Goal: Information Seeking & Learning: Learn about a topic

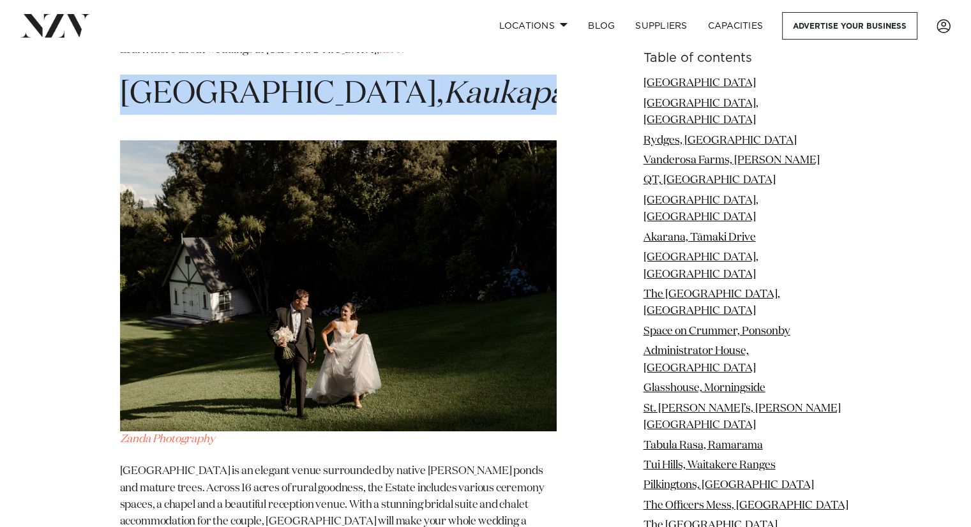
scroll to position [18934, 0]
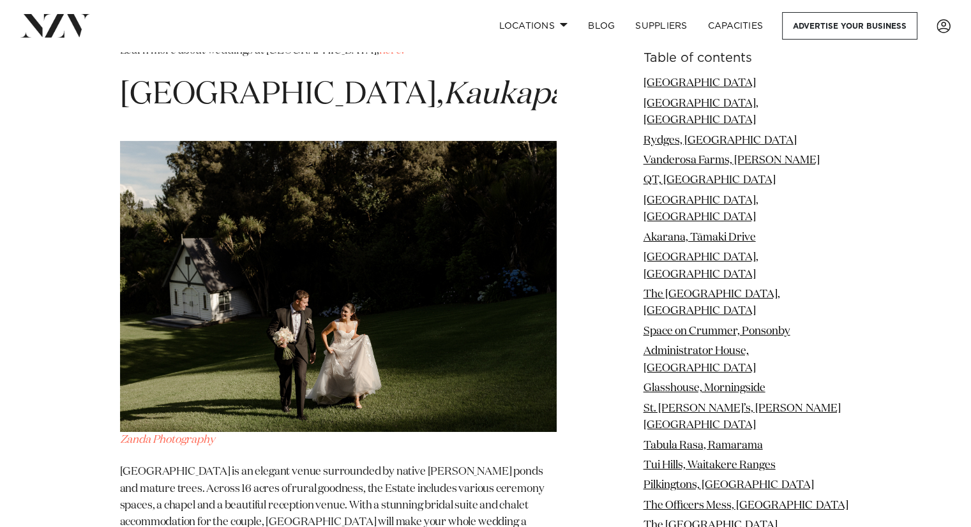
drag, startPoint x: 244, startPoint y: 211, endPoint x: 123, endPoint y: 162, distance: 130.9
copy span "[GEOGRAPHIC_DATA], [GEOGRAPHIC_DATA]"
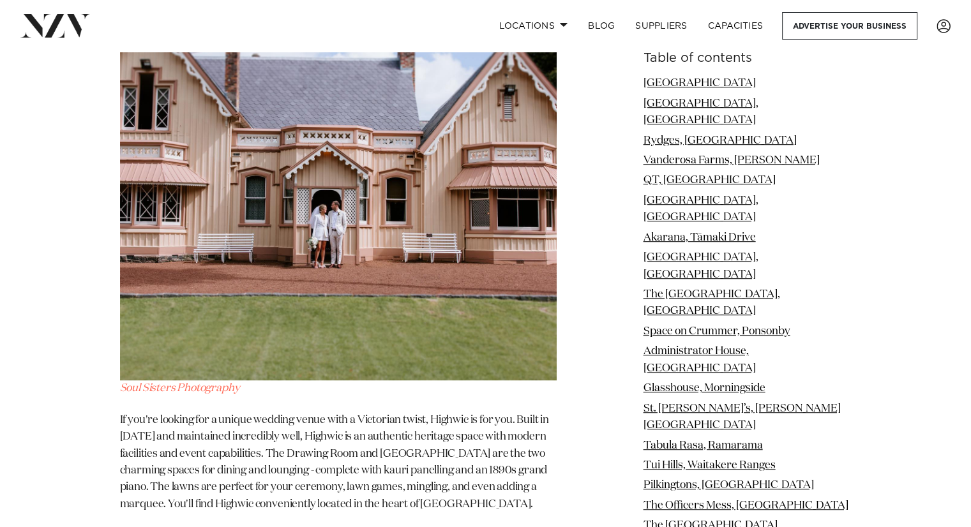
scroll to position [20247, 0]
copy section "Jonkers Farm, Waitākere"
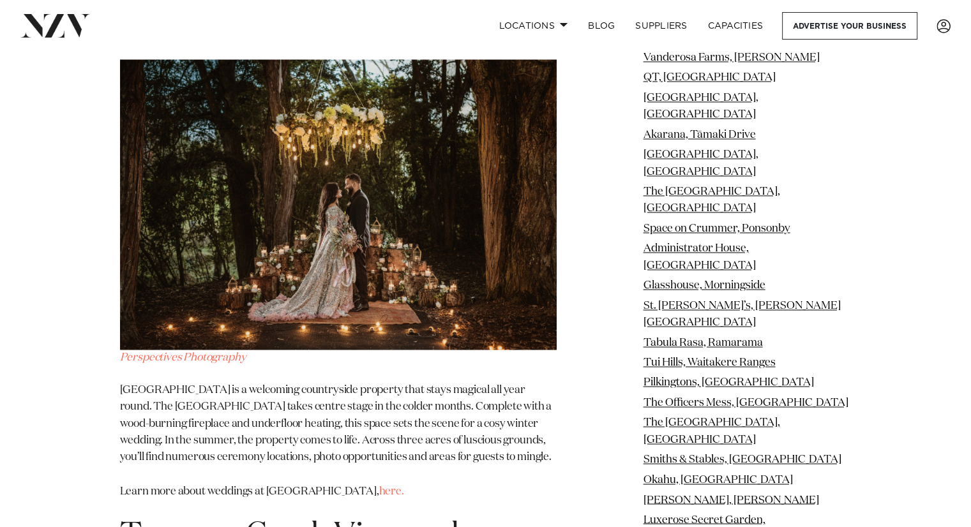
scroll to position [21365, 0]
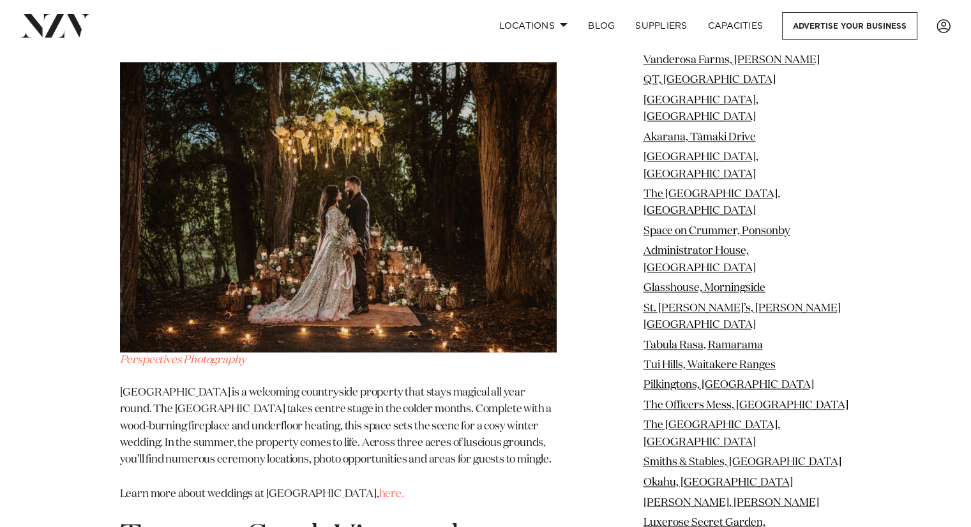
copy section "Turanga Creek Vineyard, [GEOGRAPHIC_DATA]"
